Goal: Find contact information: Find contact information

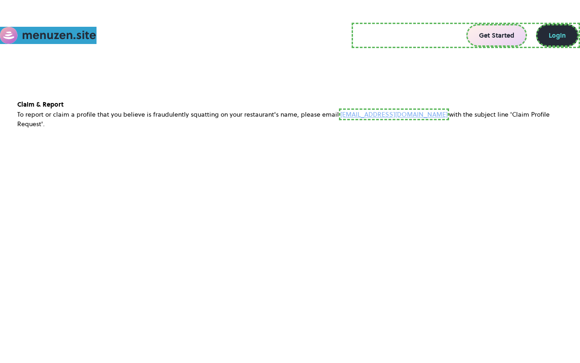
click at [498, 35] on link "Get Started" at bounding box center [496, 35] width 61 height 23
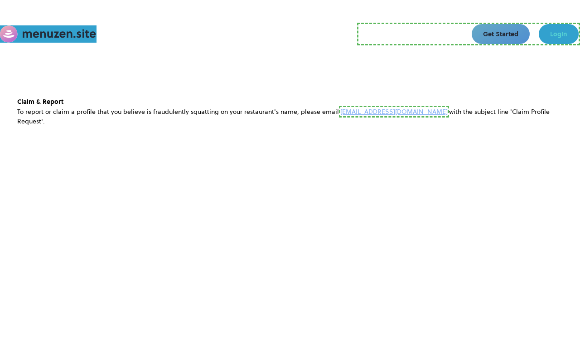
click at [558, 34] on link "Login" at bounding box center [559, 34] width 40 height 20
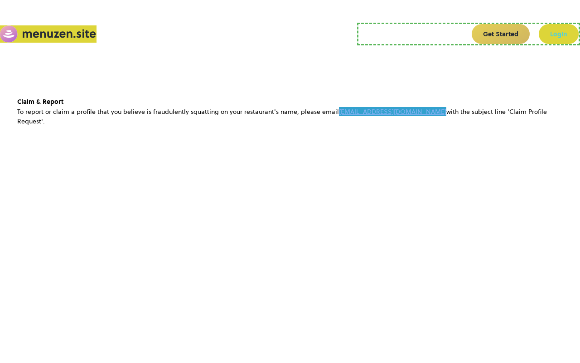
click at [380, 111] on link "[EMAIL_ADDRESS][DOMAIN_NAME]" at bounding box center [392, 111] width 107 height 9
